Goal: Check status

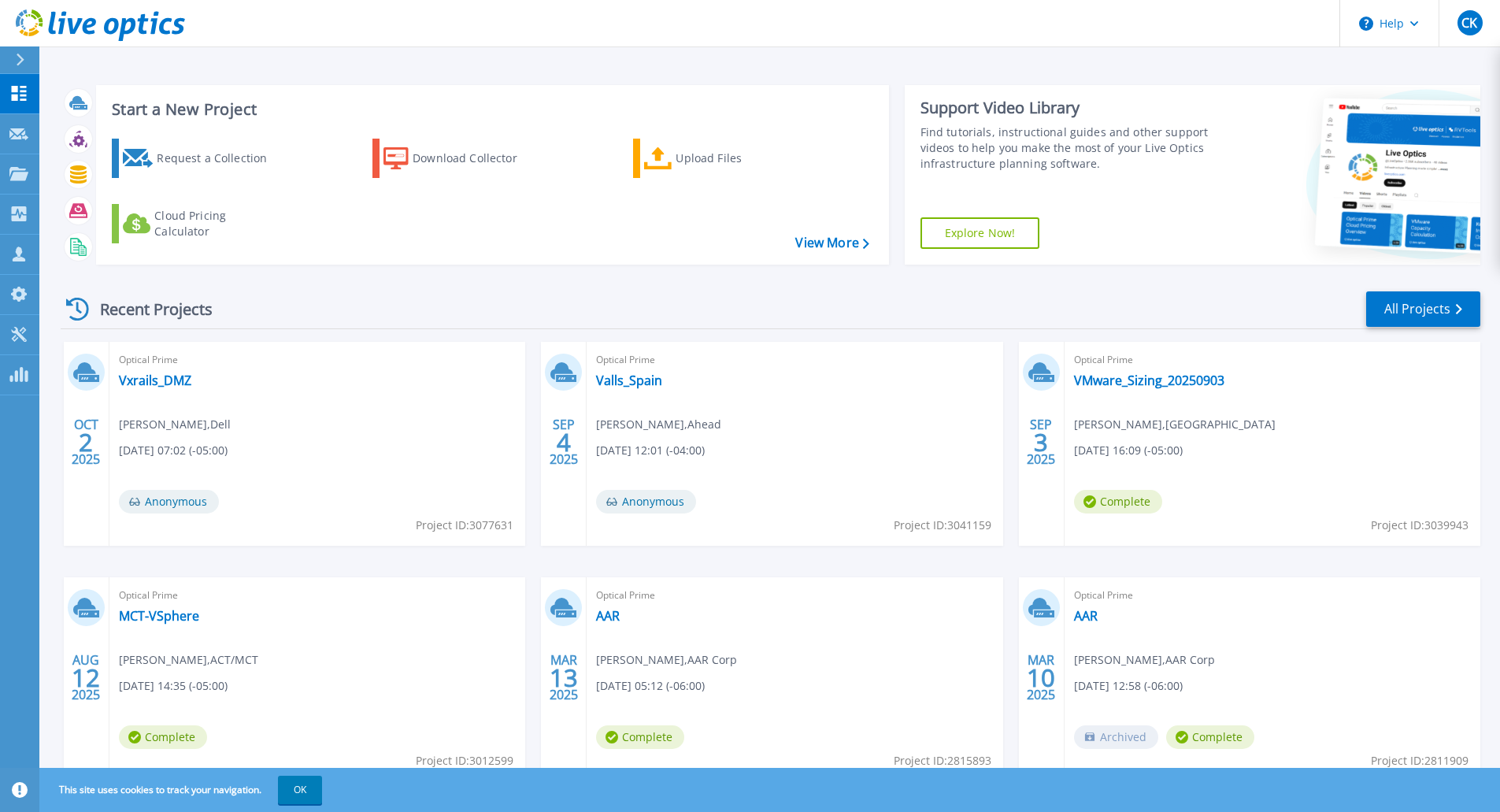
click at [1176, 366] on span "Optical Prime" at bounding box center [1273, 360] width 397 height 18
click at [1165, 375] on link "VMware_Sizing_20250903" at bounding box center [1149, 380] width 150 height 16
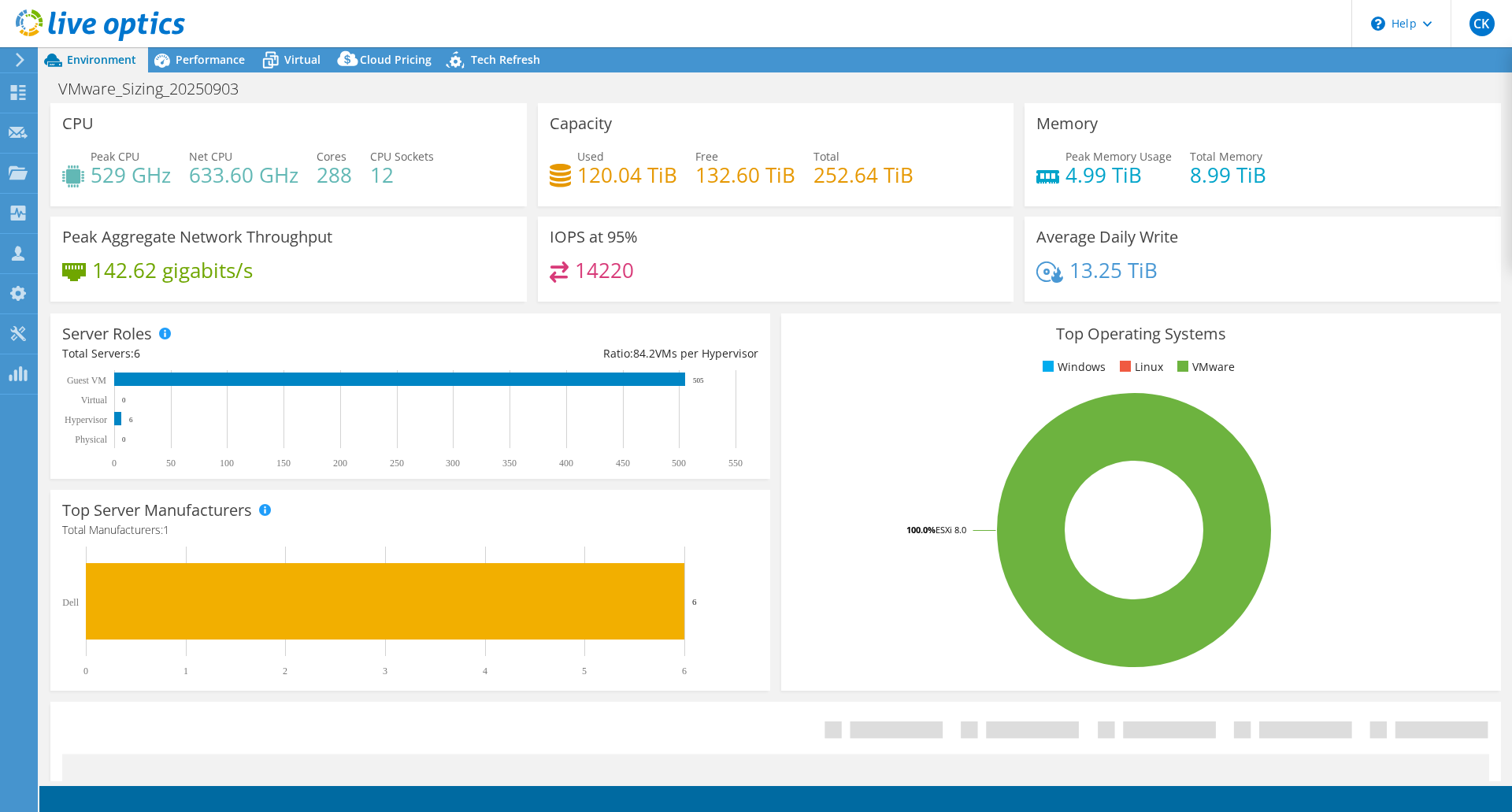
select select "USEast"
select select "USD"
